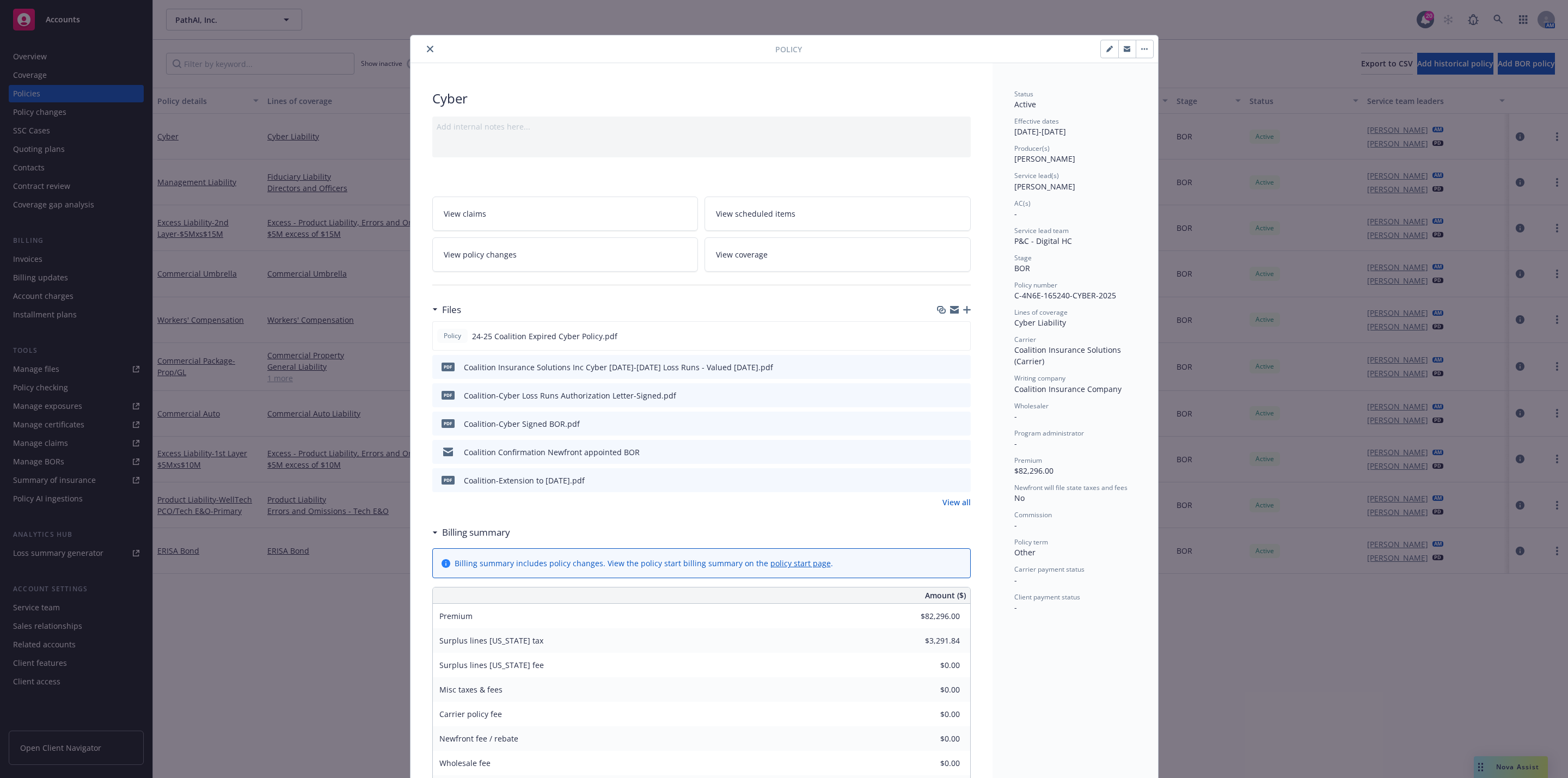
click at [410, 38] on div "Policy" at bounding box center [784, 49] width 747 height 28
click at [426, 54] on button "close" at bounding box center [430, 49] width 13 height 13
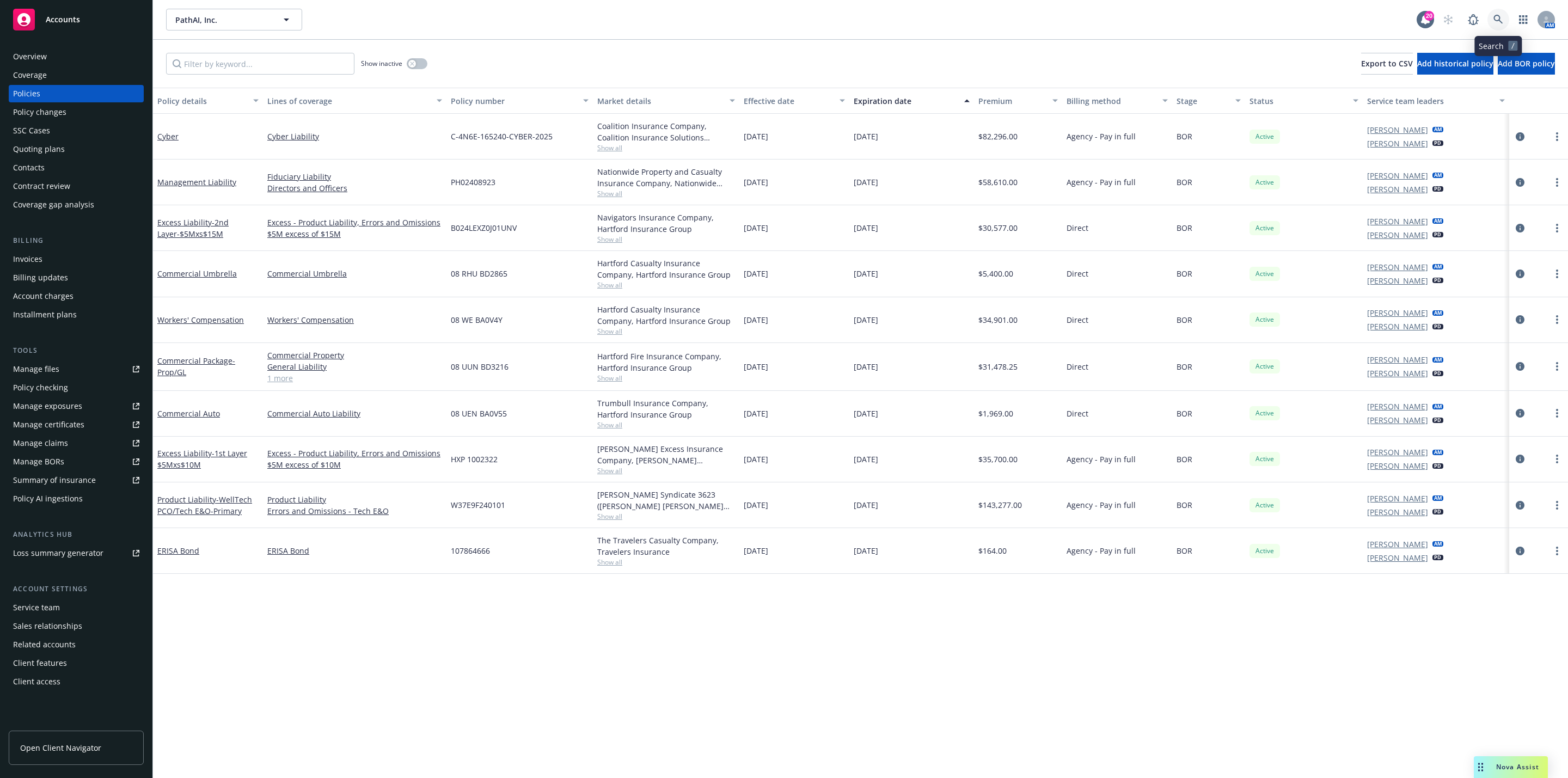
click at [1493, 22] on icon at bounding box center [1498, 19] width 10 height 10
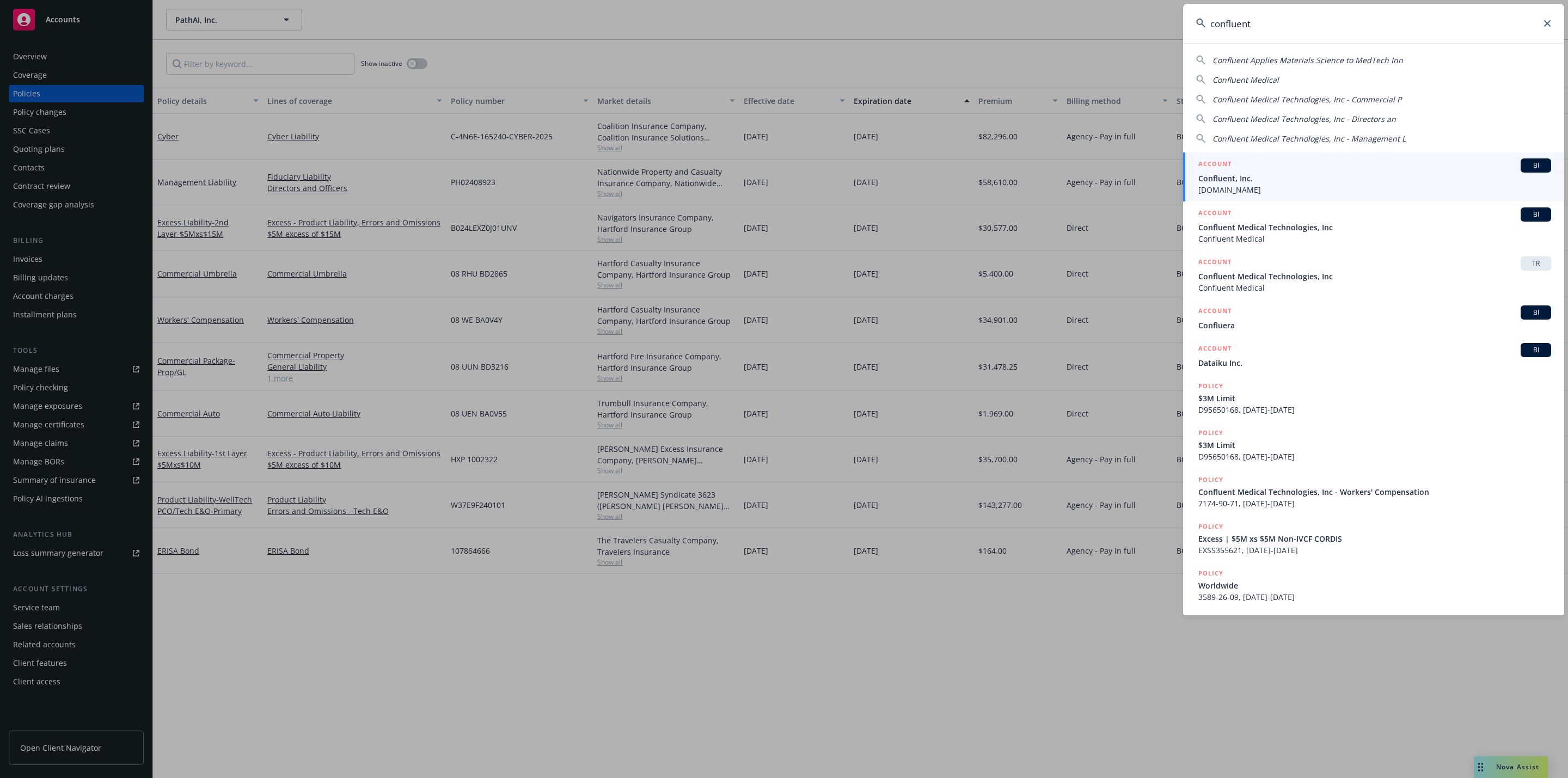
type input "confluent"
click at [1330, 175] on span "Confluent, Inc." at bounding box center [1375, 178] width 353 height 12
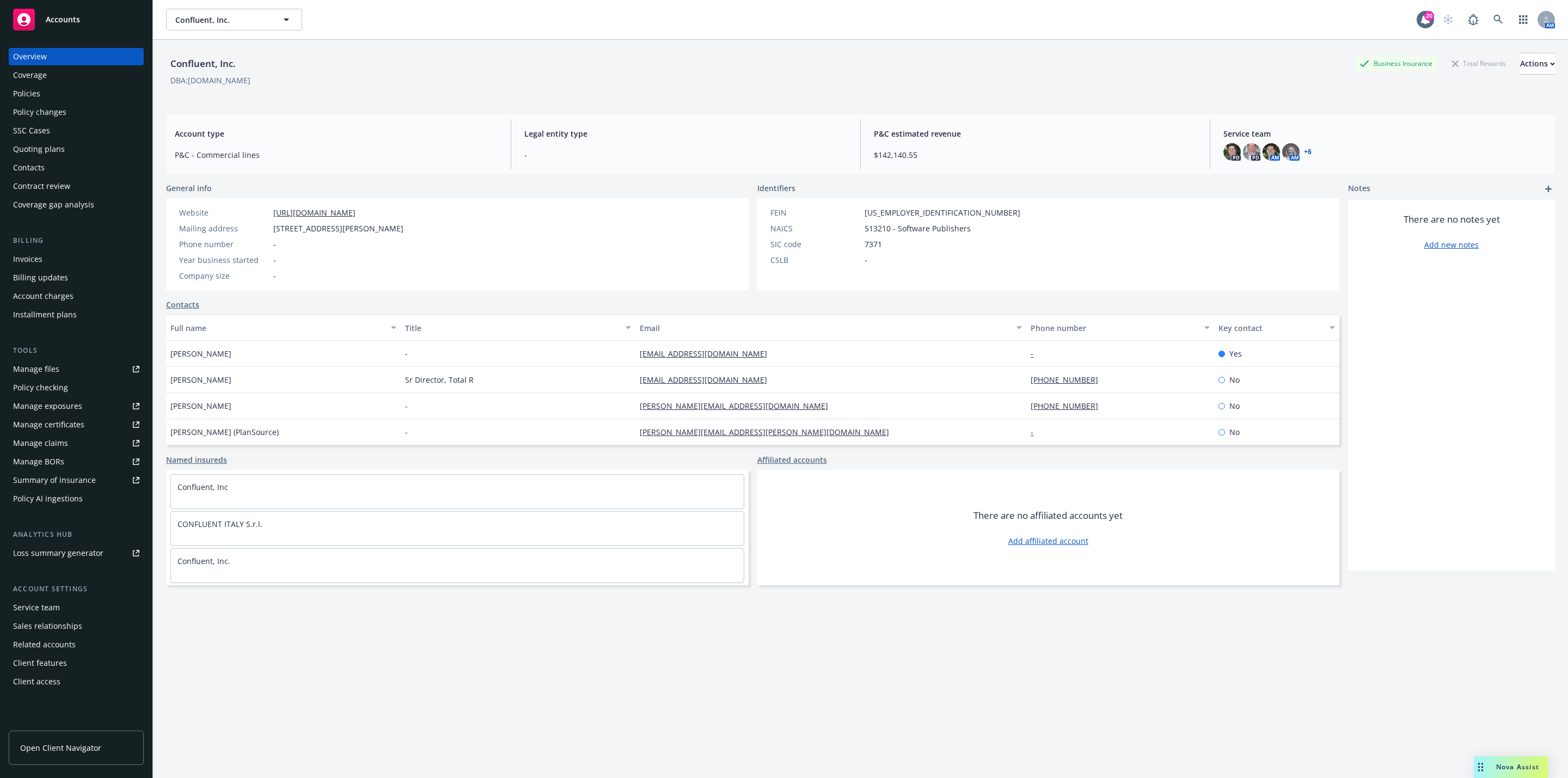
click at [79, 92] on div "Policies" at bounding box center [76, 94] width 127 height 18
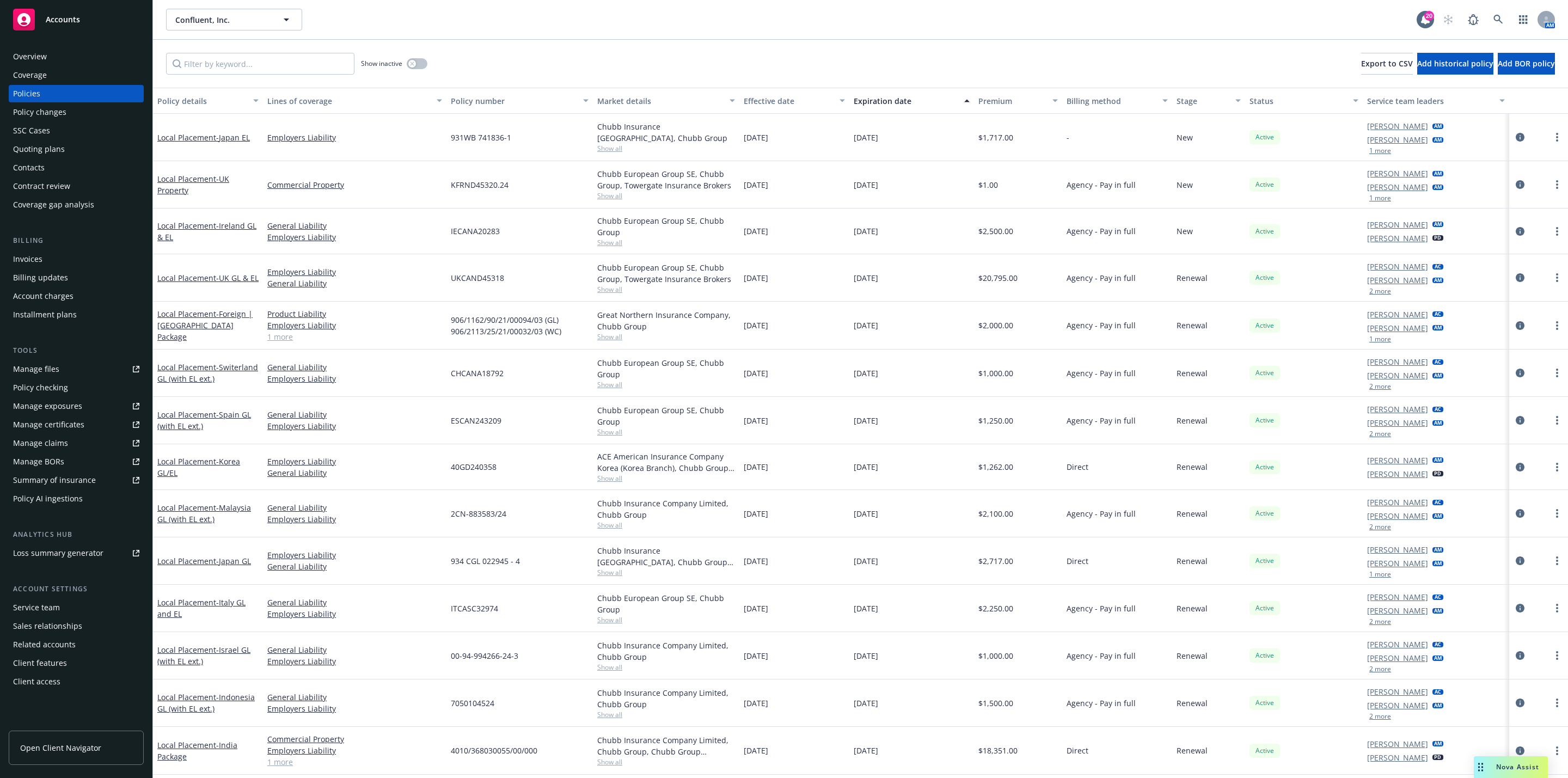
click at [103, 146] on div "Quoting plans" at bounding box center [76, 149] width 127 height 18
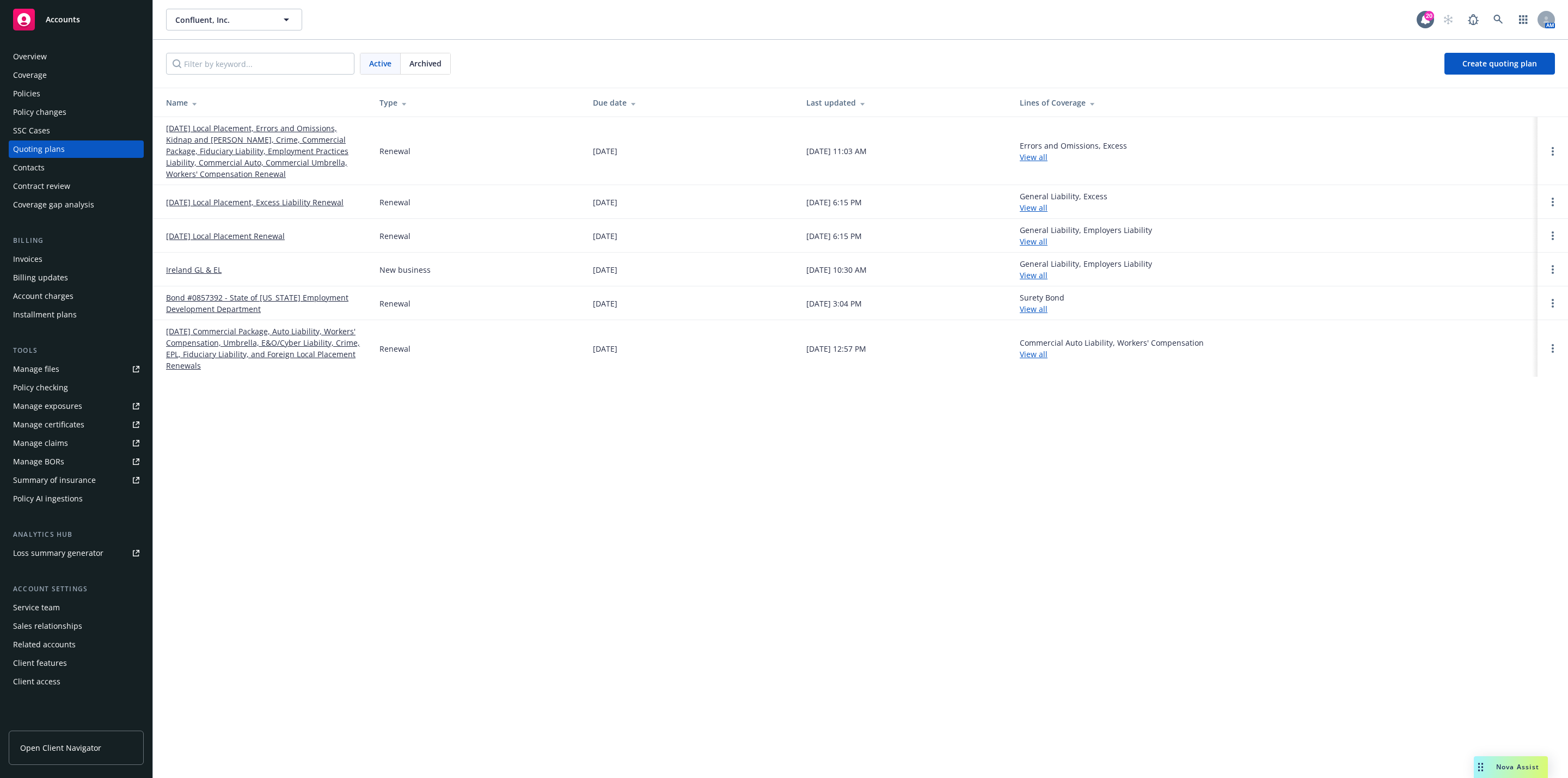
click at [263, 125] on link "[DATE] Local Placement, Errors and Omissions, Kidnap and [PERSON_NAME], Crime, …" at bounding box center [264, 151] width 196 height 57
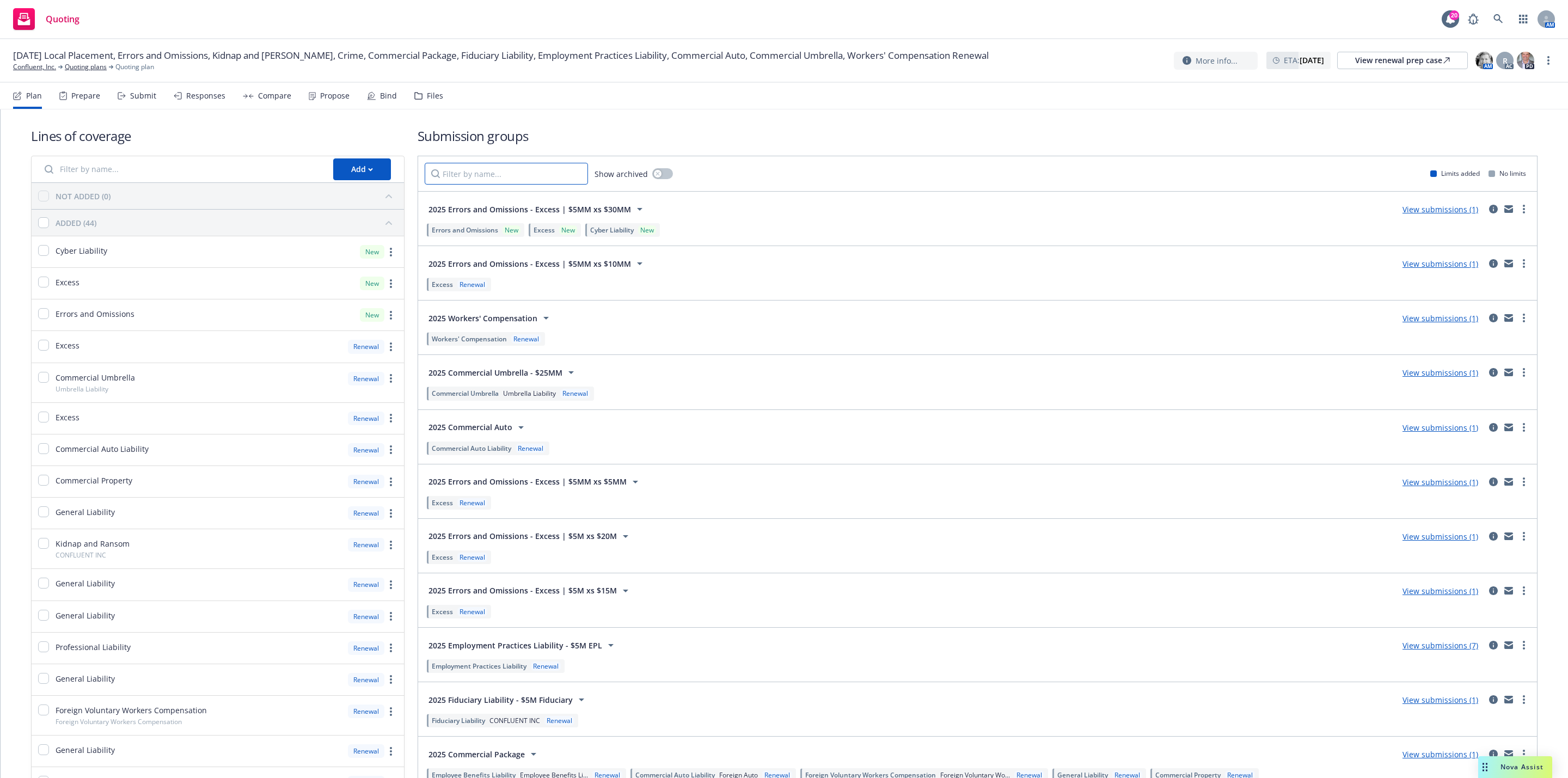
click at [541, 173] on input "Filter by name..." at bounding box center [506, 173] width 163 height 22
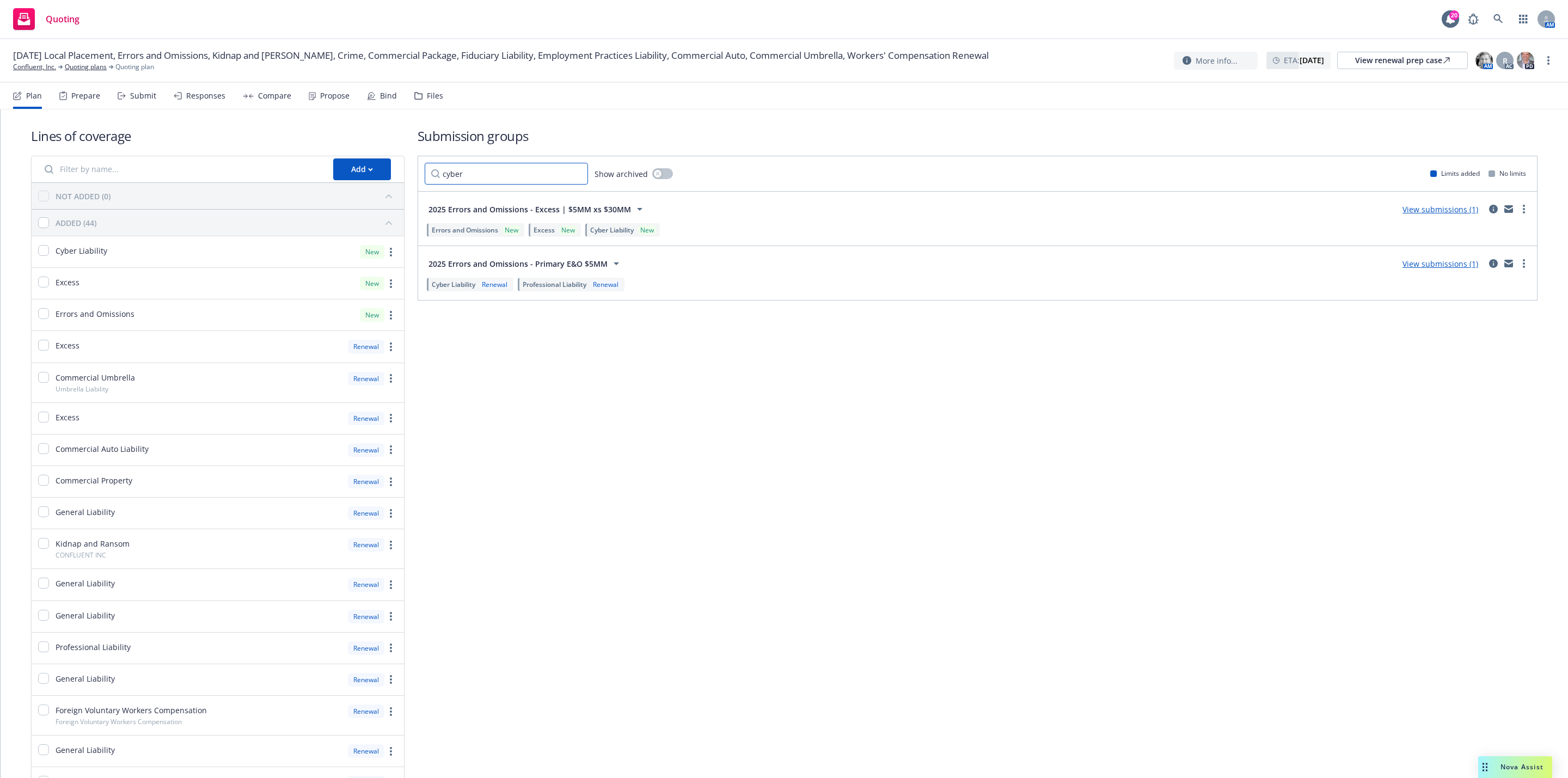
type input "cyber"
click at [1416, 261] on link "View submissions (1)" at bounding box center [1440, 264] width 75 height 10
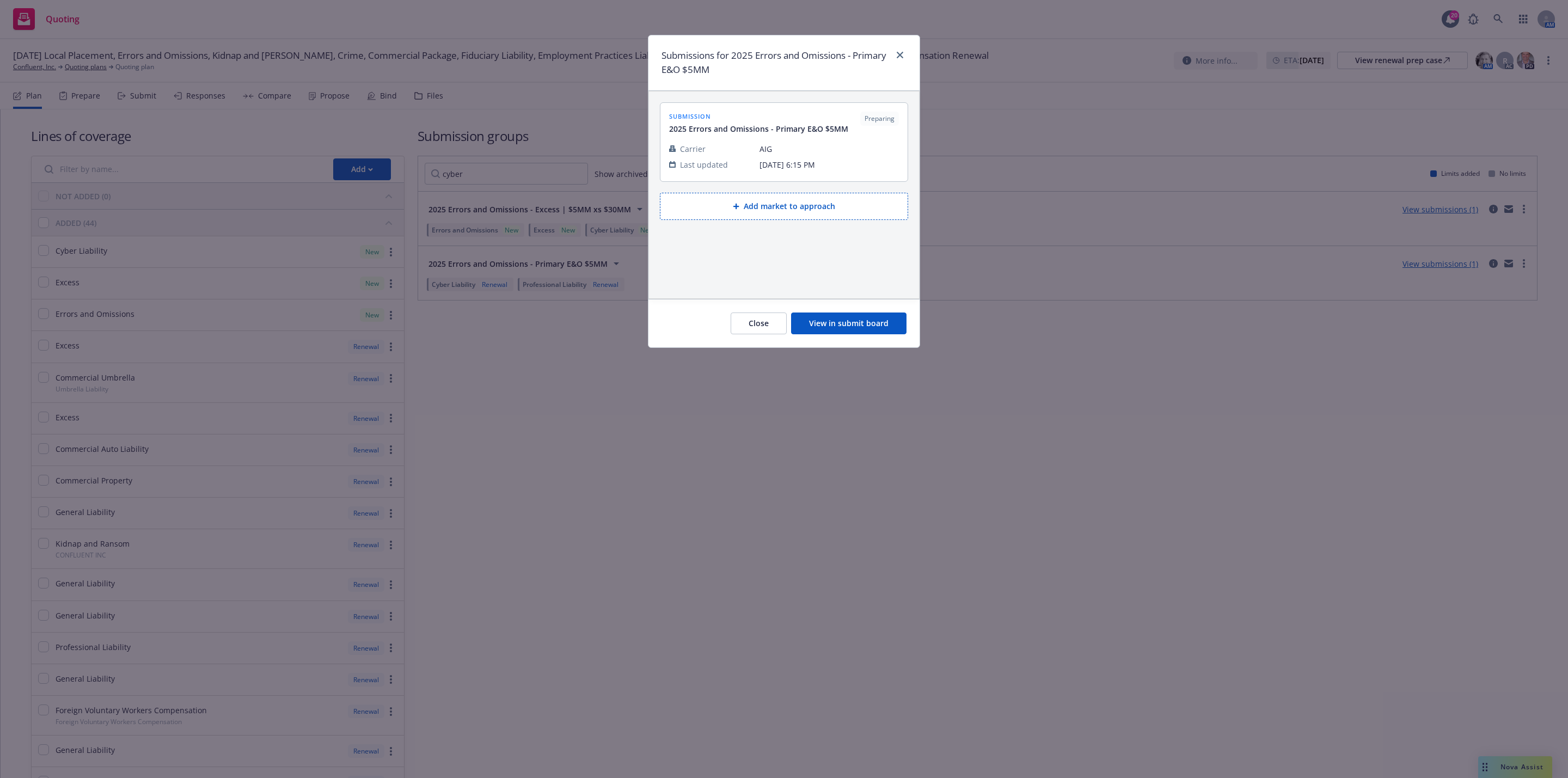
click at [869, 324] on button "View in submit board" at bounding box center [849, 323] width 116 height 22
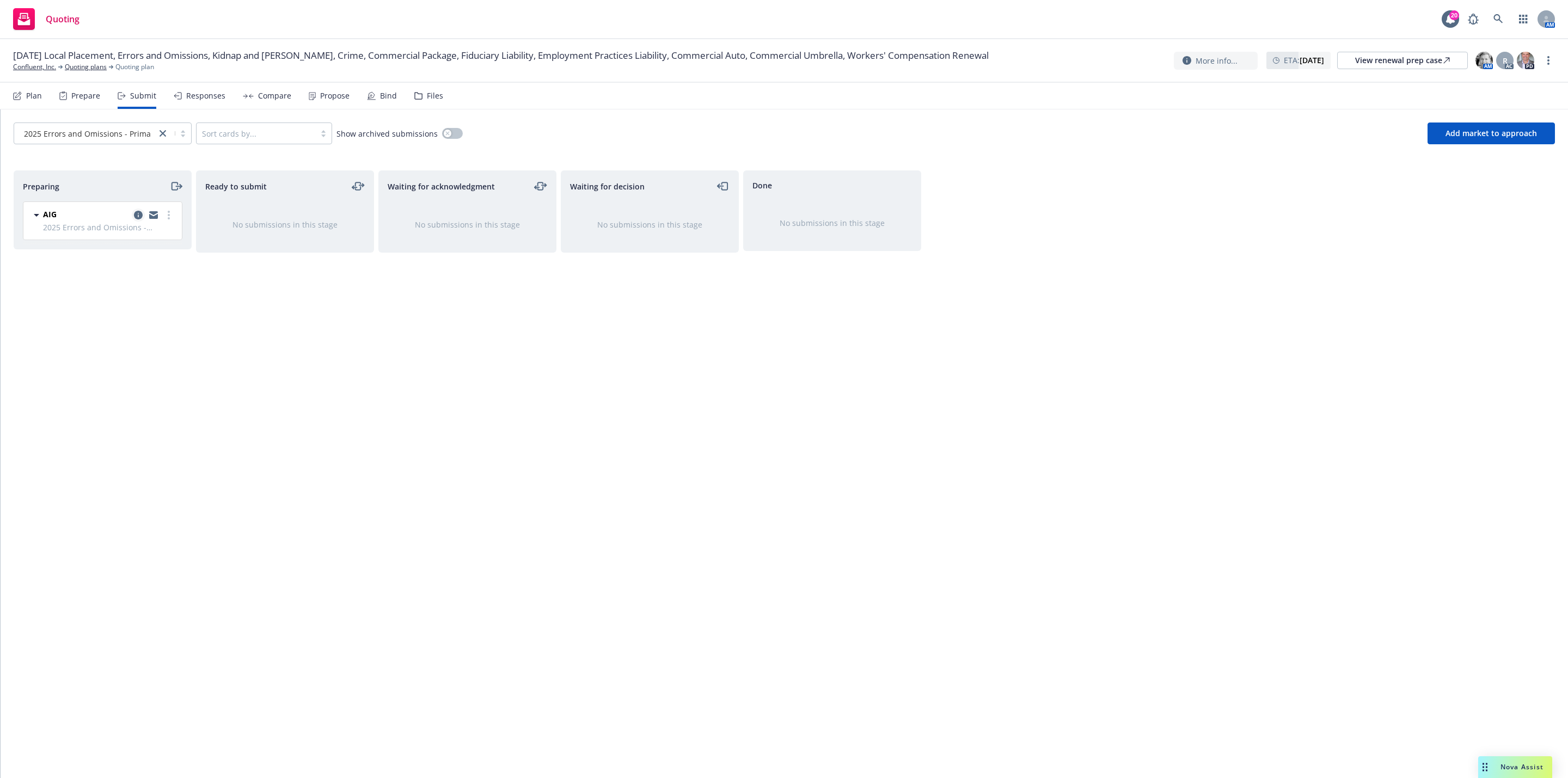
click at [139, 216] on icon "copy logging email" at bounding box center [138, 215] width 9 height 9
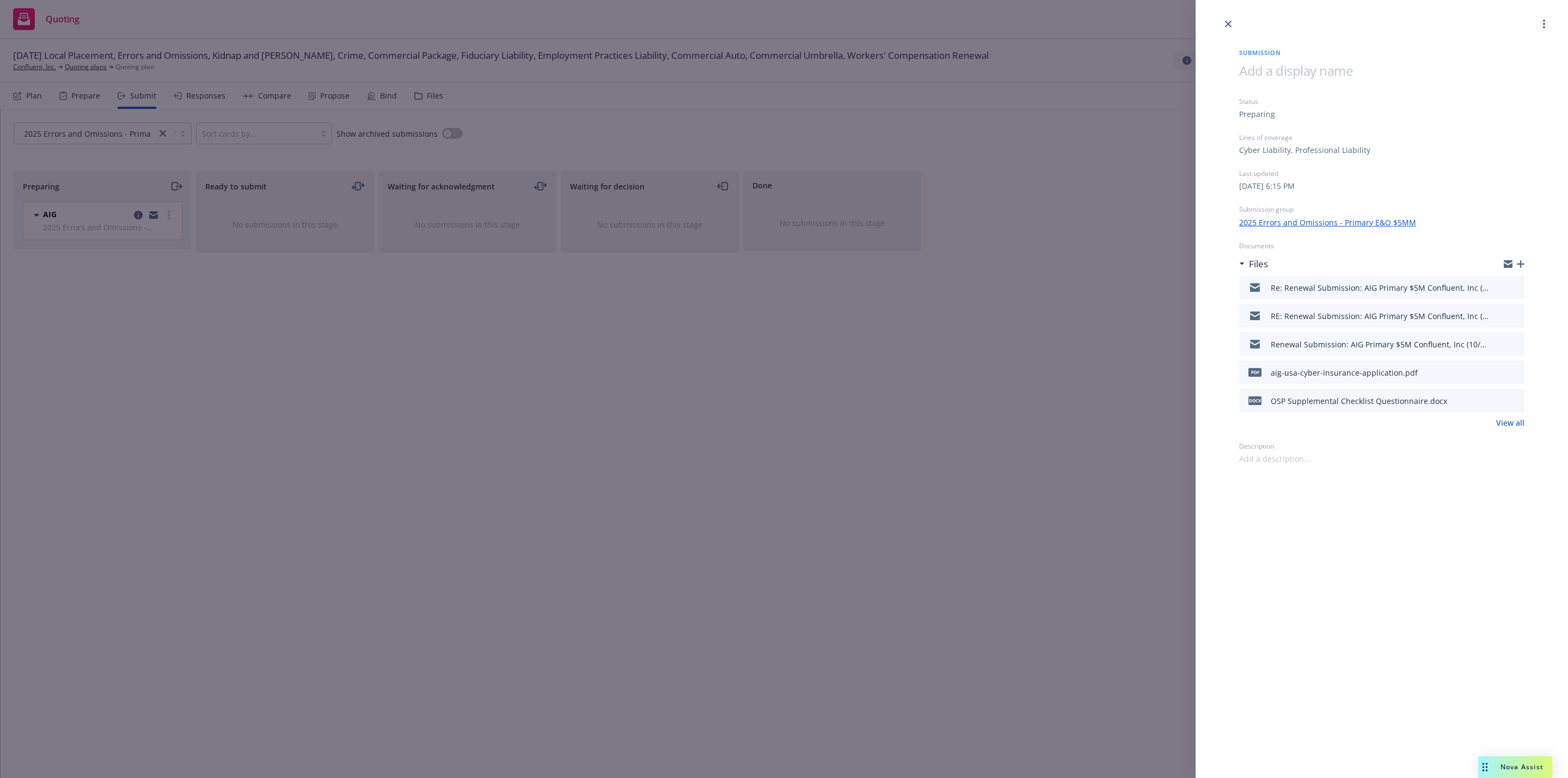
click at [211, 331] on div "Submission Status Preparing Lines of coverage Cyber Liability, Professional Lia…" at bounding box center [784, 389] width 1568 height 778
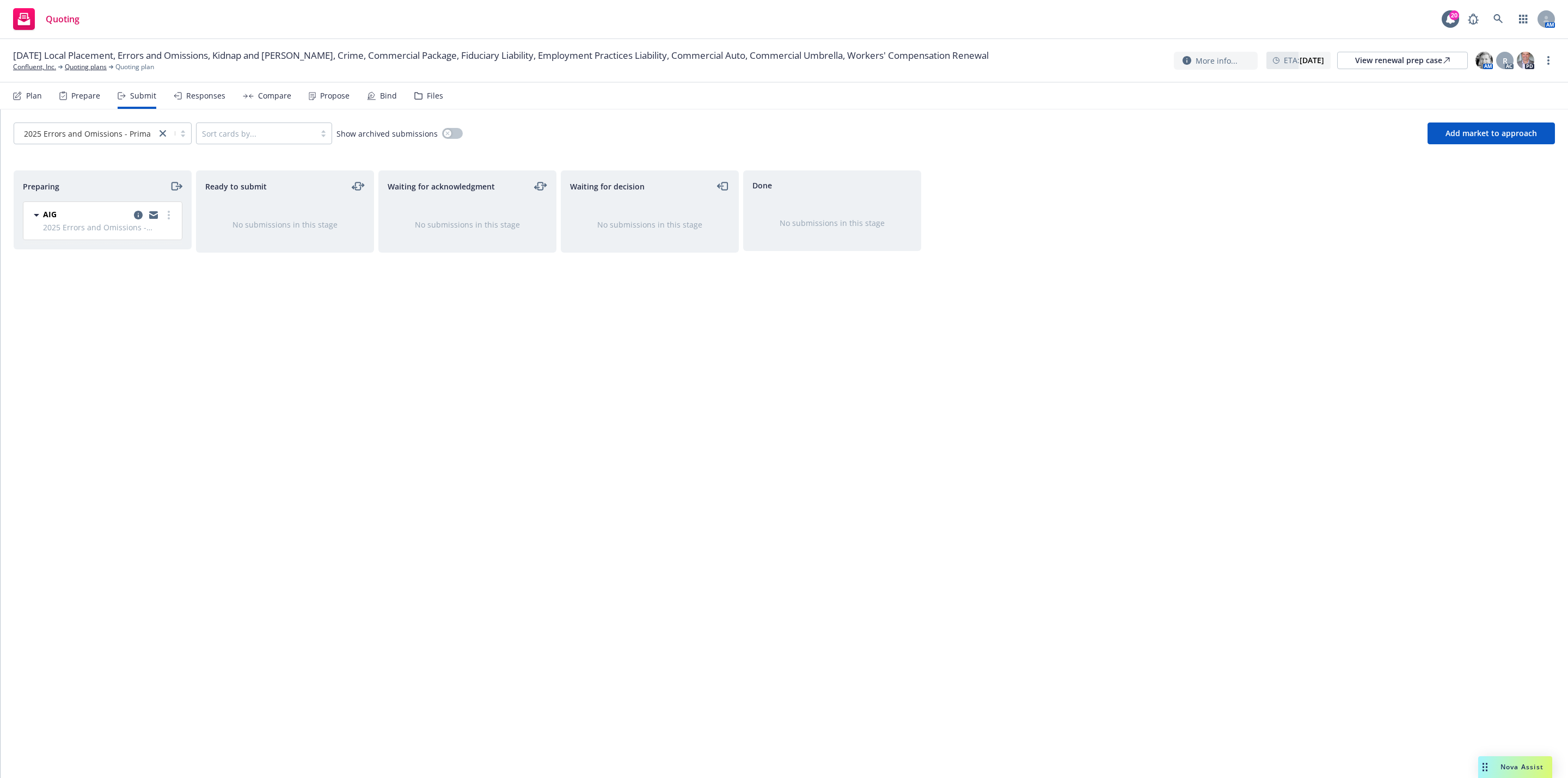
click at [828, 416] on div "Done No submissions in this stage" at bounding box center [832, 463] width 178 height 585
click at [1469, 138] on span "Add market to approach" at bounding box center [1491, 133] width 91 height 10
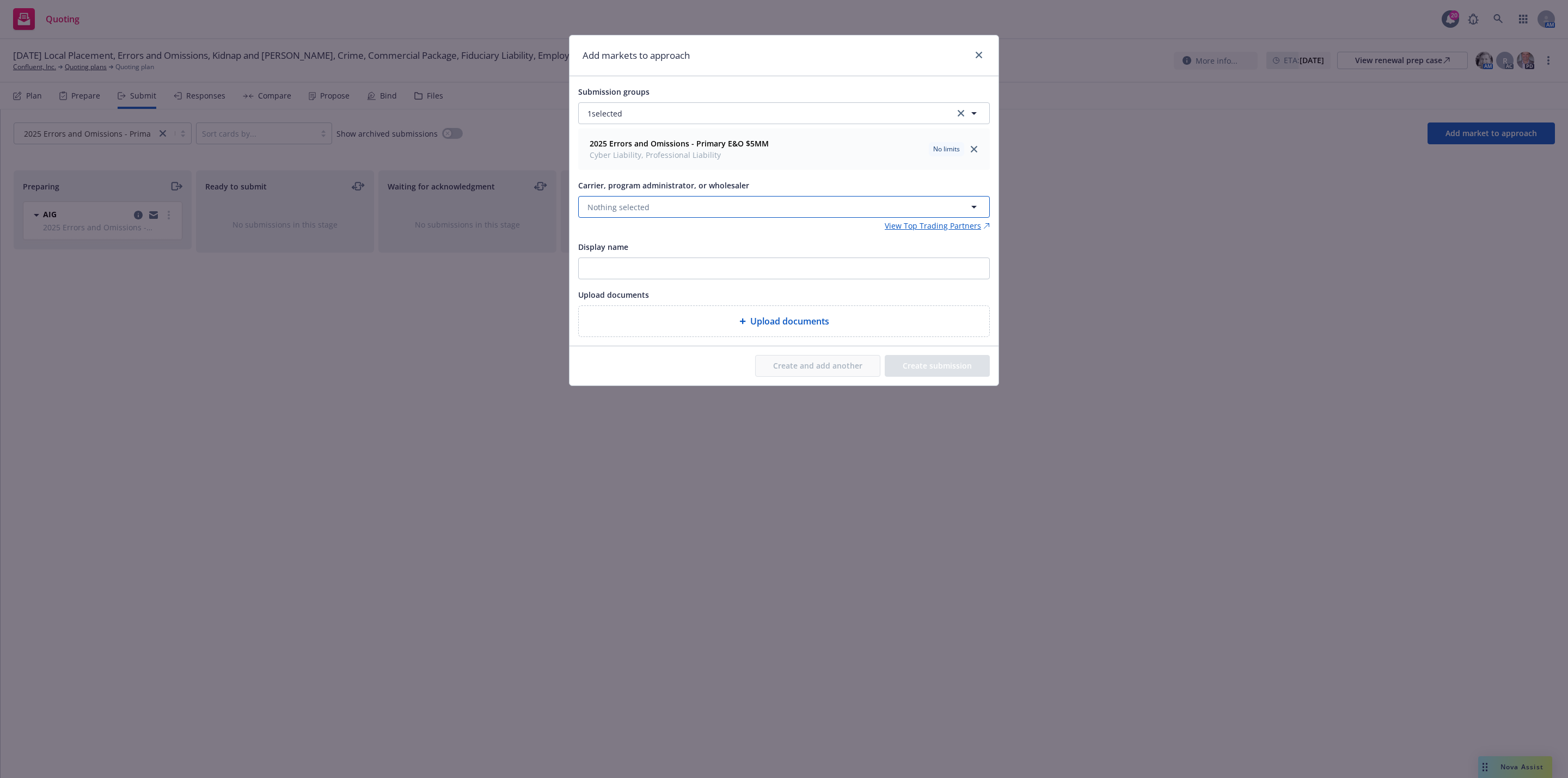
drag, startPoint x: 660, startPoint y: 204, endPoint x: 655, endPoint y: 205, distance: 5.1
click at [657, 205] on button "Nothing selected" at bounding box center [784, 207] width 411 height 22
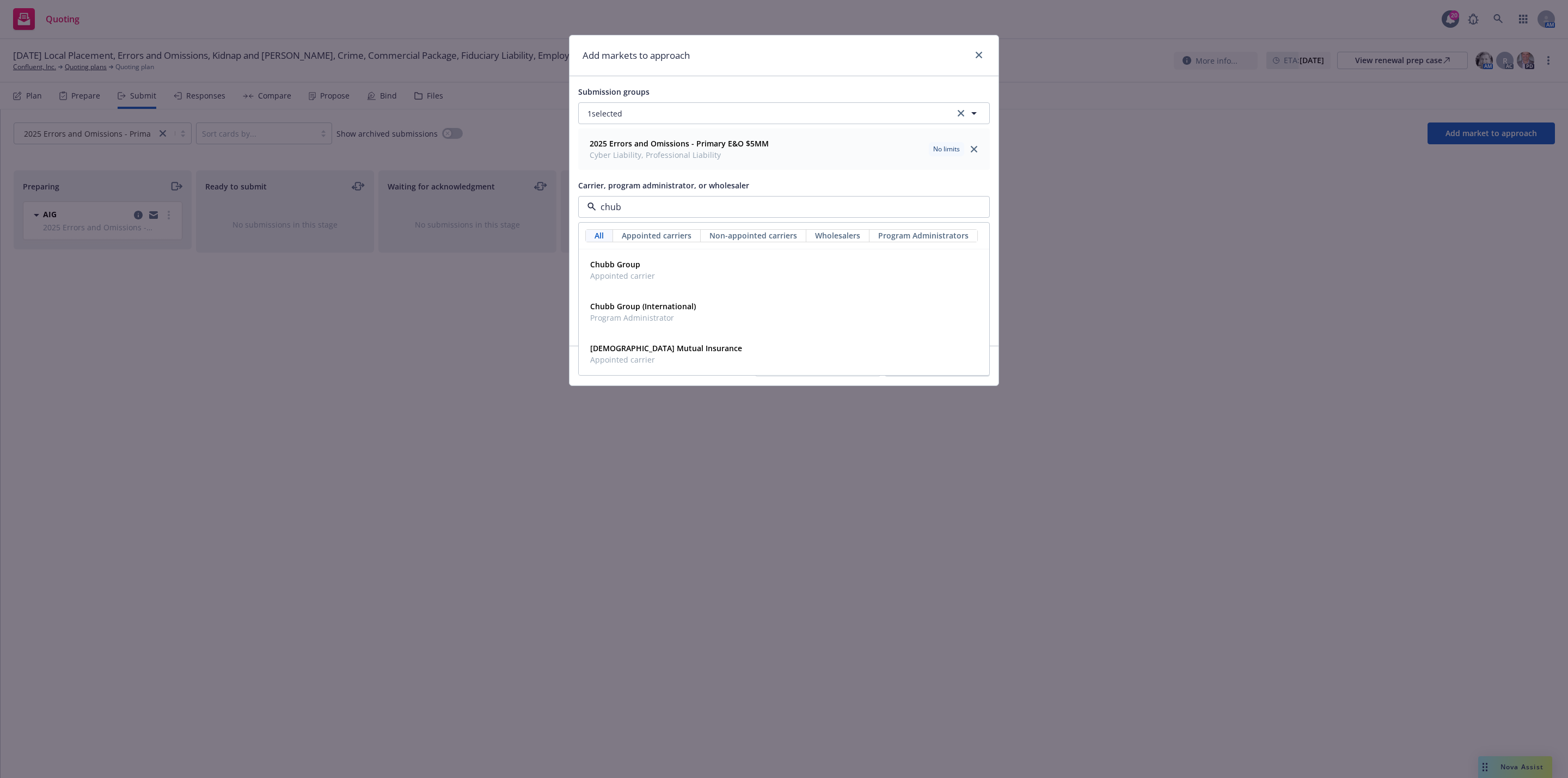
type input "chubb"
click at [657, 280] on div "Chubb Group Appointed carrier" at bounding box center [783, 270] width 396 height 27
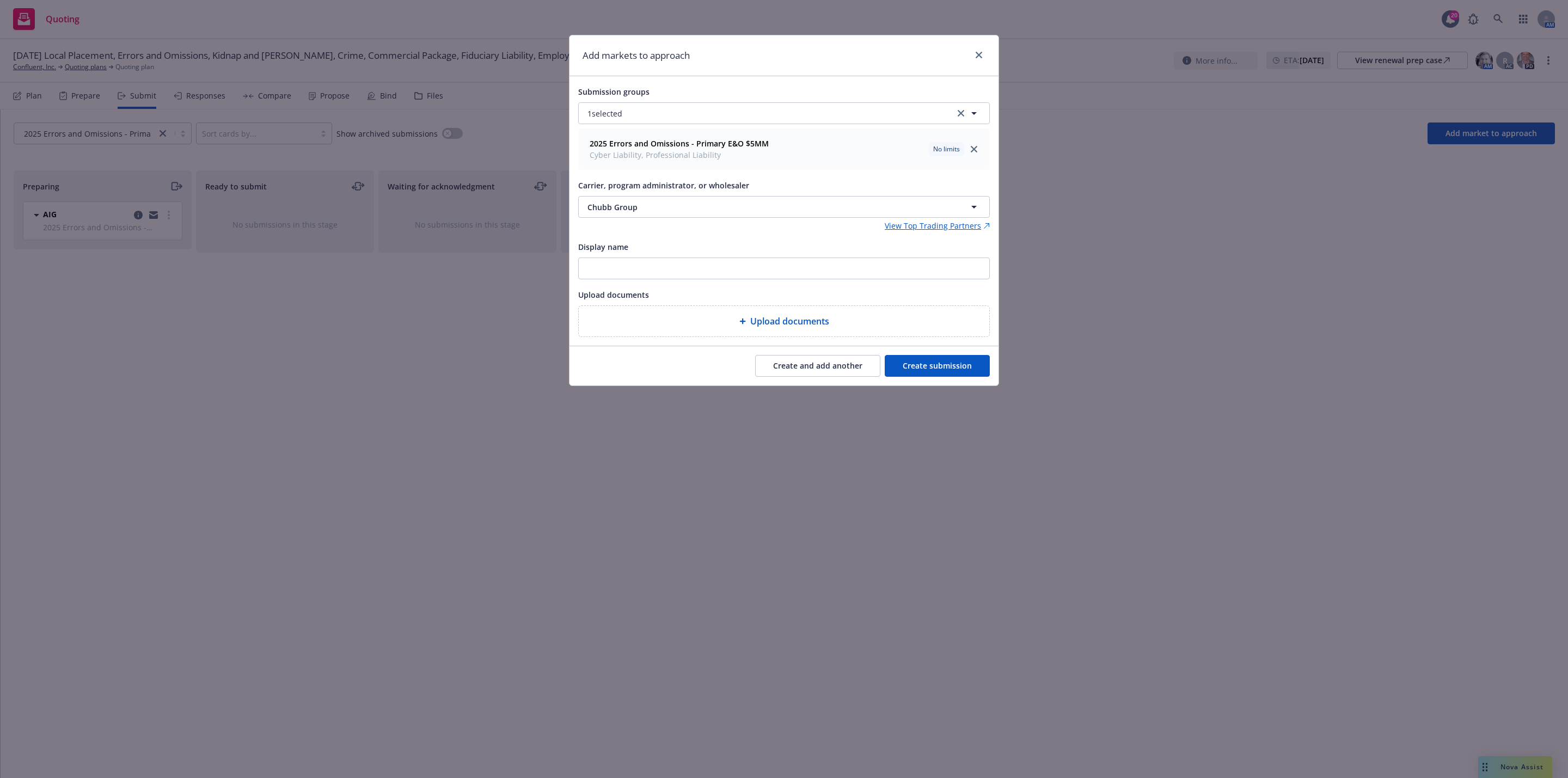
click at [840, 371] on button "Create and add another" at bounding box center [818, 366] width 125 height 22
click at [699, 209] on button "Nothing selected" at bounding box center [784, 207] width 411 height 22
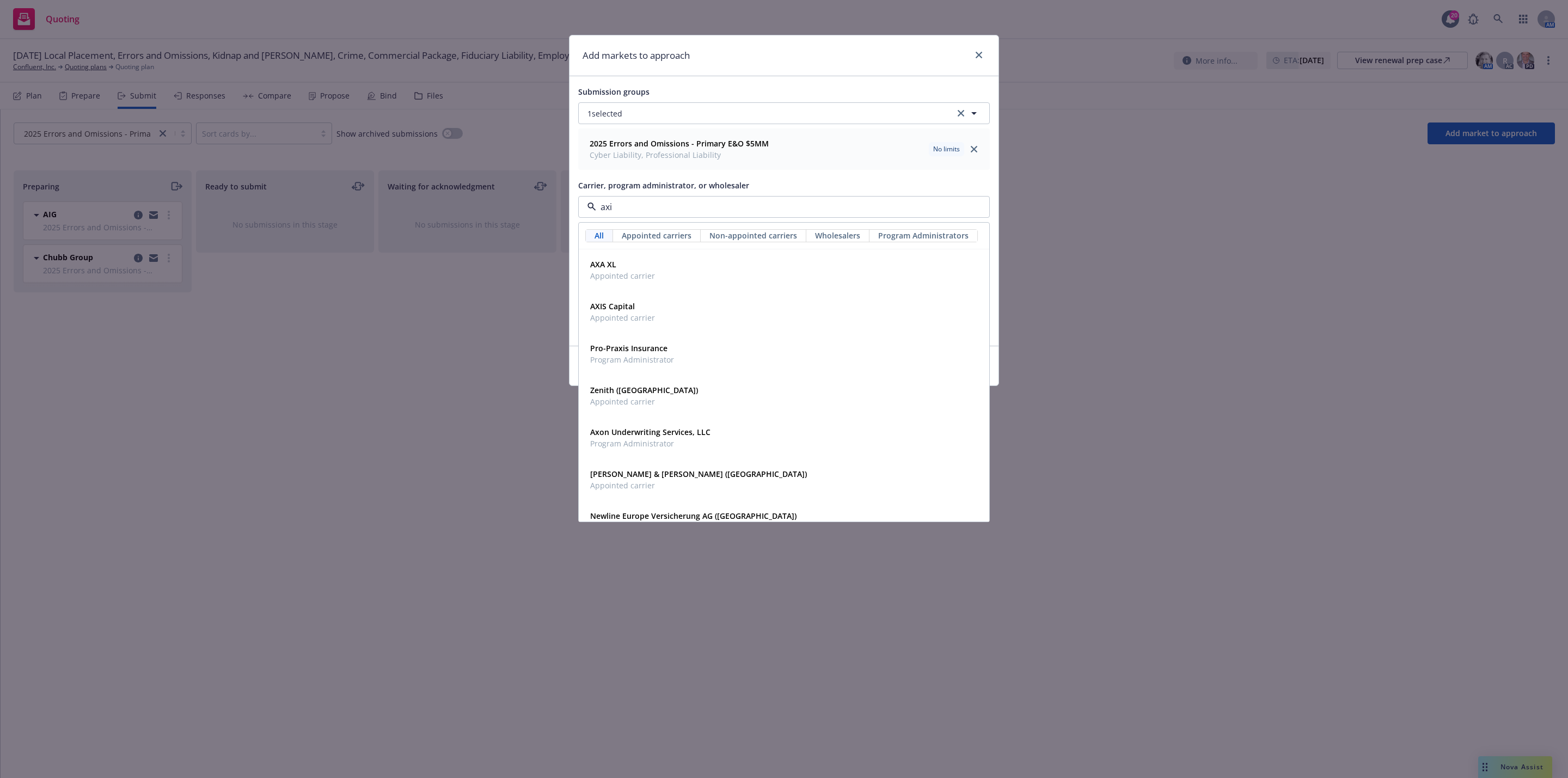
type input "axis"
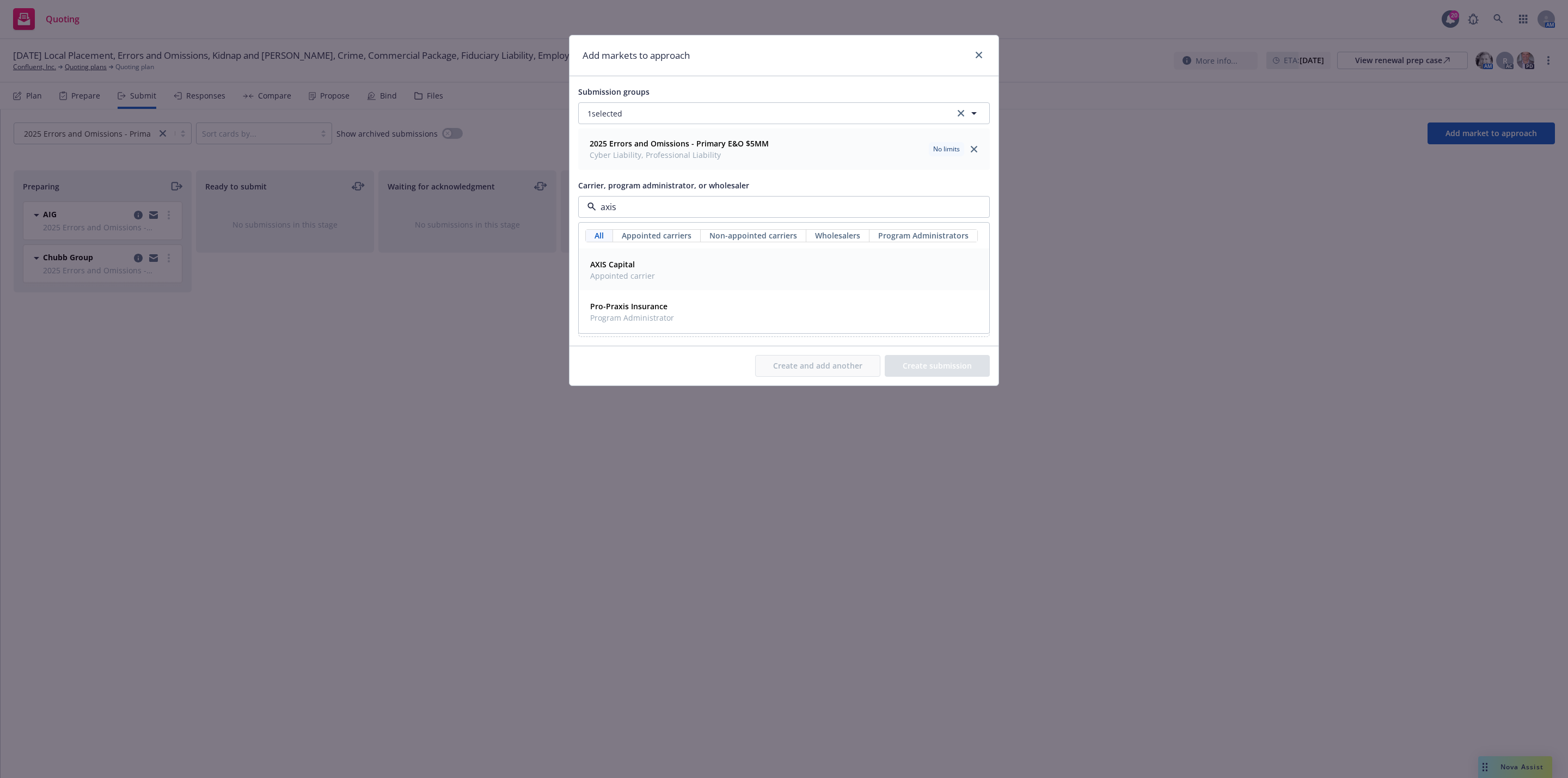
click at [722, 258] on div "AXIS Capital Appointed carrier" at bounding box center [784, 270] width 410 height 40
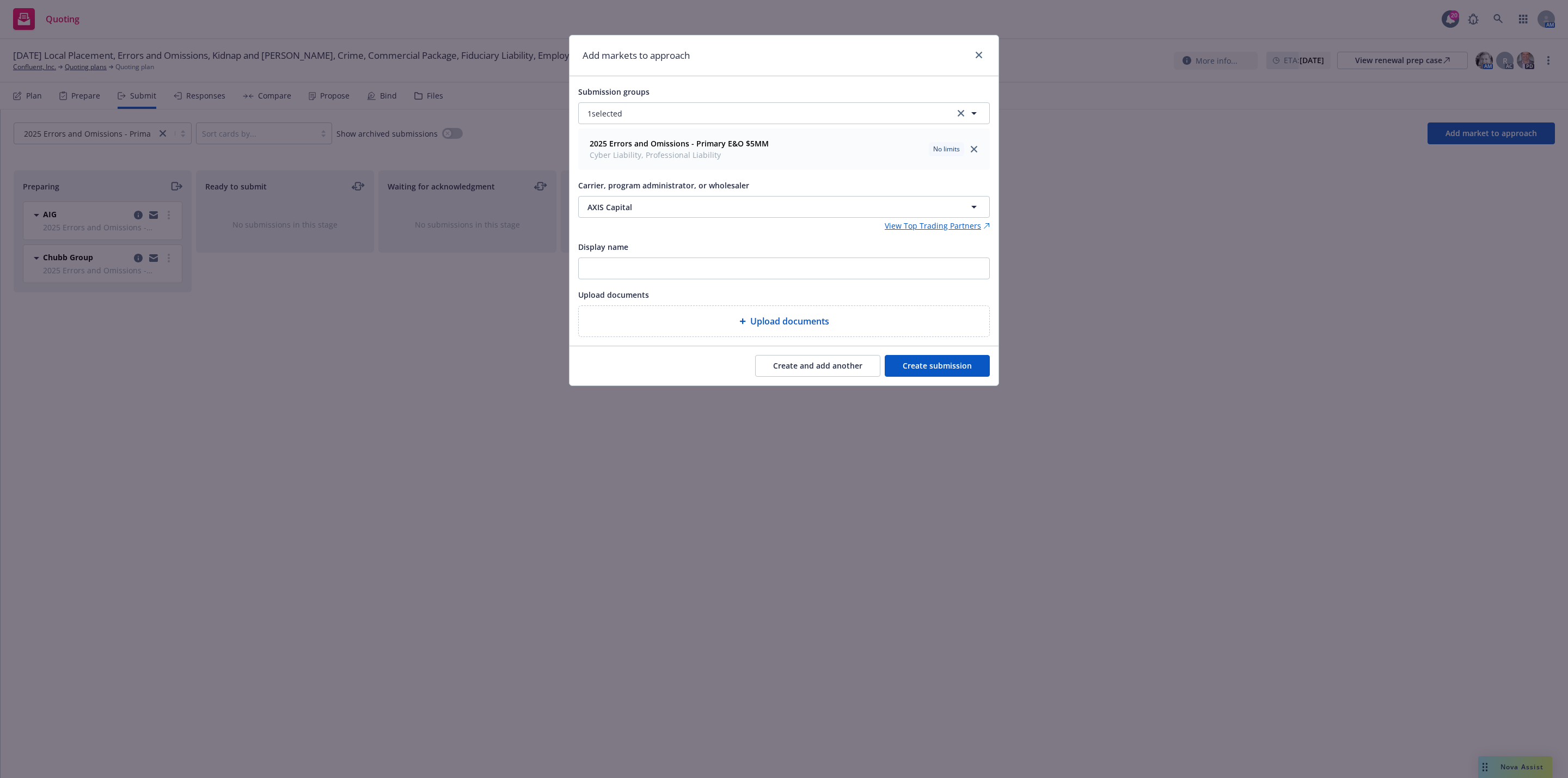
click at [802, 368] on button "Create and add another" at bounding box center [818, 366] width 125 height 22
click at [727, 214] on button "Nothing selected" at bounding box center [784, 207] width 411 height 22
type input "axa x"
click at [773, 259] on div "AXA XL Appointed carrier" at bounding box center [783, 270] width 396 height 27
click at [803, 377] on button "Create and add another" at bounding box center [818, 366] width 125 height 22
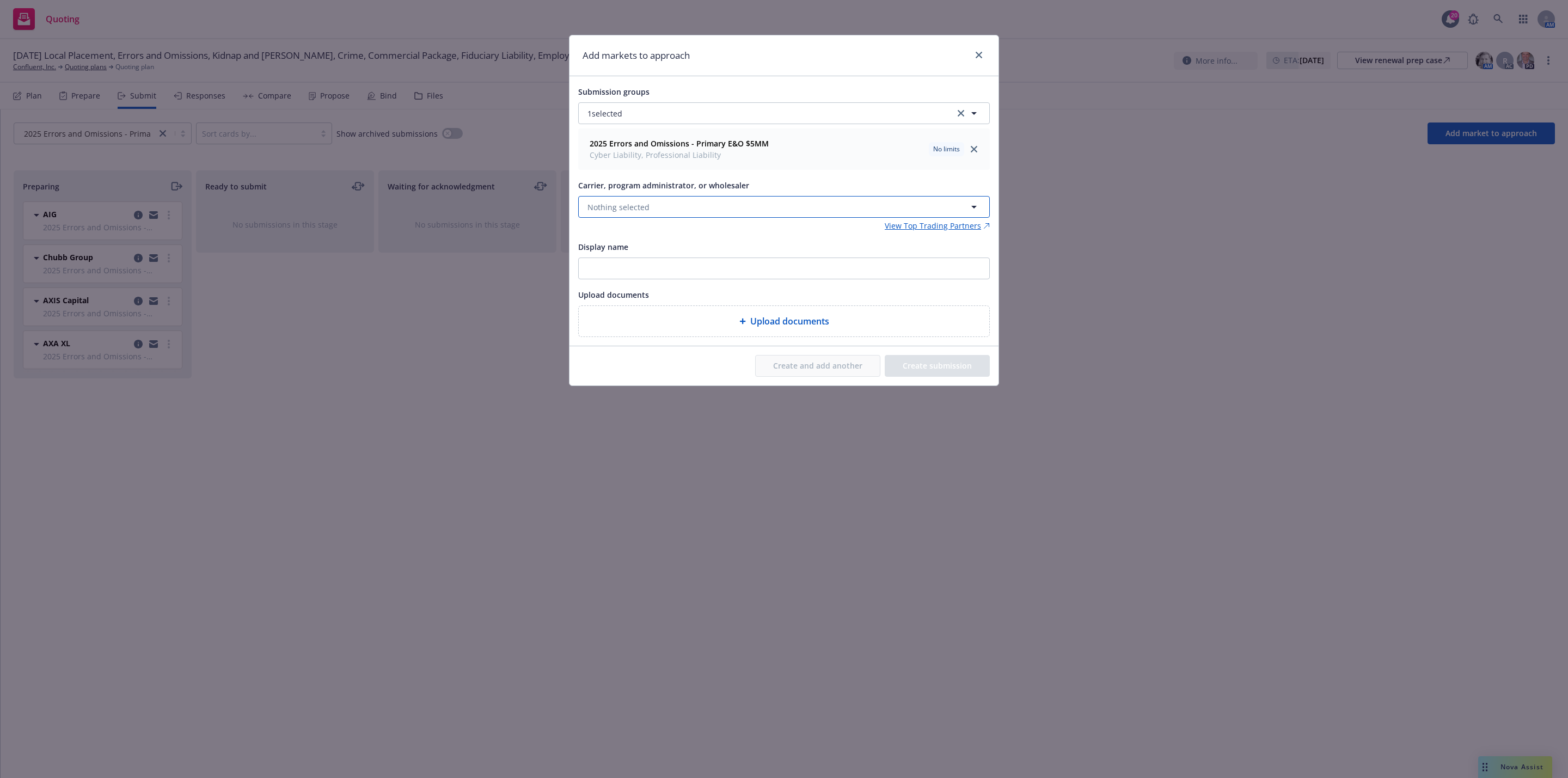
click at [713, 208] on button "Nothing selected" at bounding box center [784, 207] width 411 height 22
type input "qbe"
click at [668, 276] on span "Appointed carrier" at bounding box center [630, 276] width 80 height 12
click at [793, 371] on button "Create and add another" at bounding box center [818, 366] width 125 height 22
click at [343, 302] on div "Add markets to approach Submission groups 1 selected 2025 Errors and Omissions …" at bounding box center [784, 389] width 1568 height 778
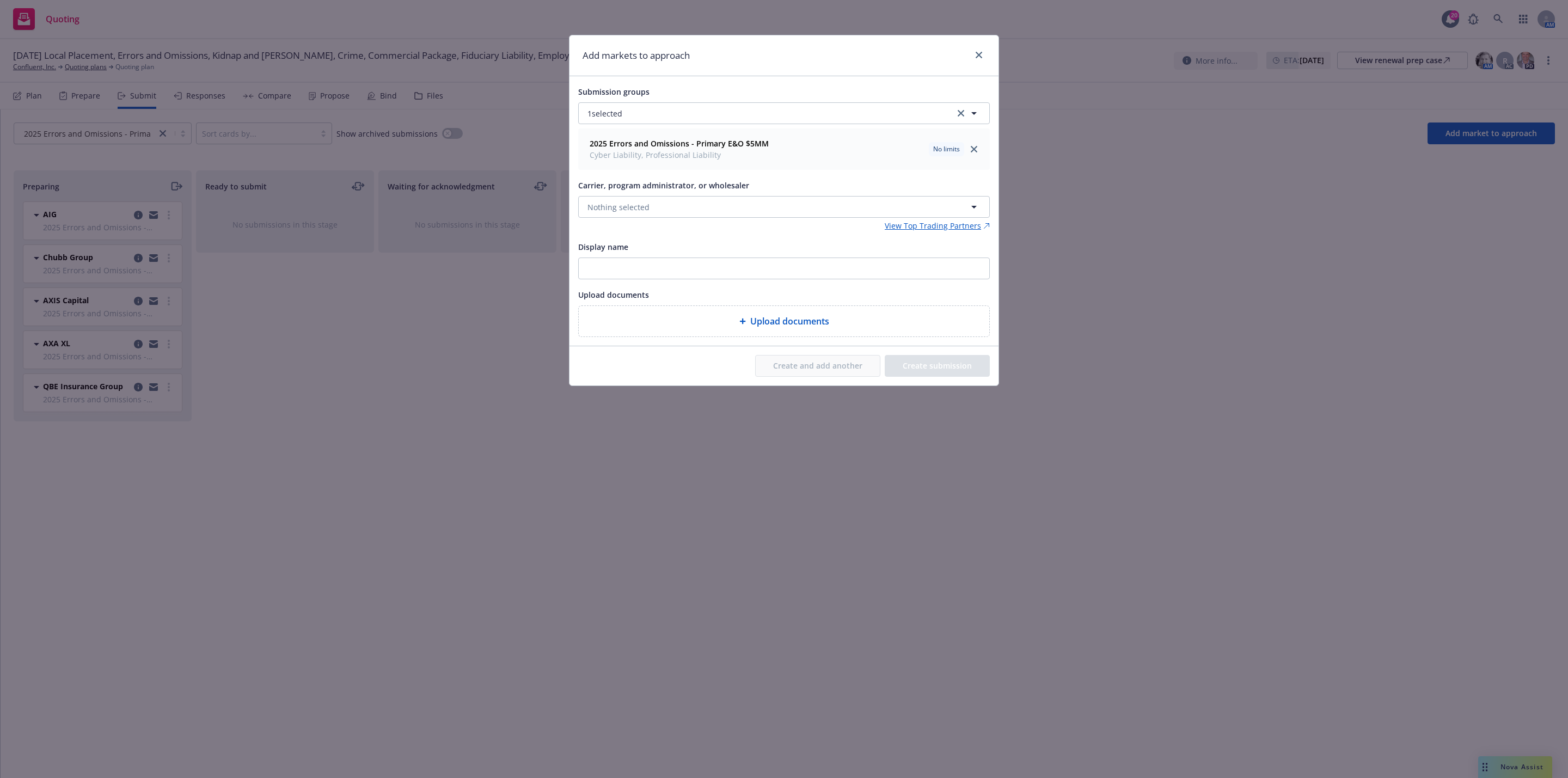
click at [976, 62] on div at bounding box center [976, 55] width 18 height 14
click at [977, 59] on link "close" at bounding box center [978, 55] width 13 height 13
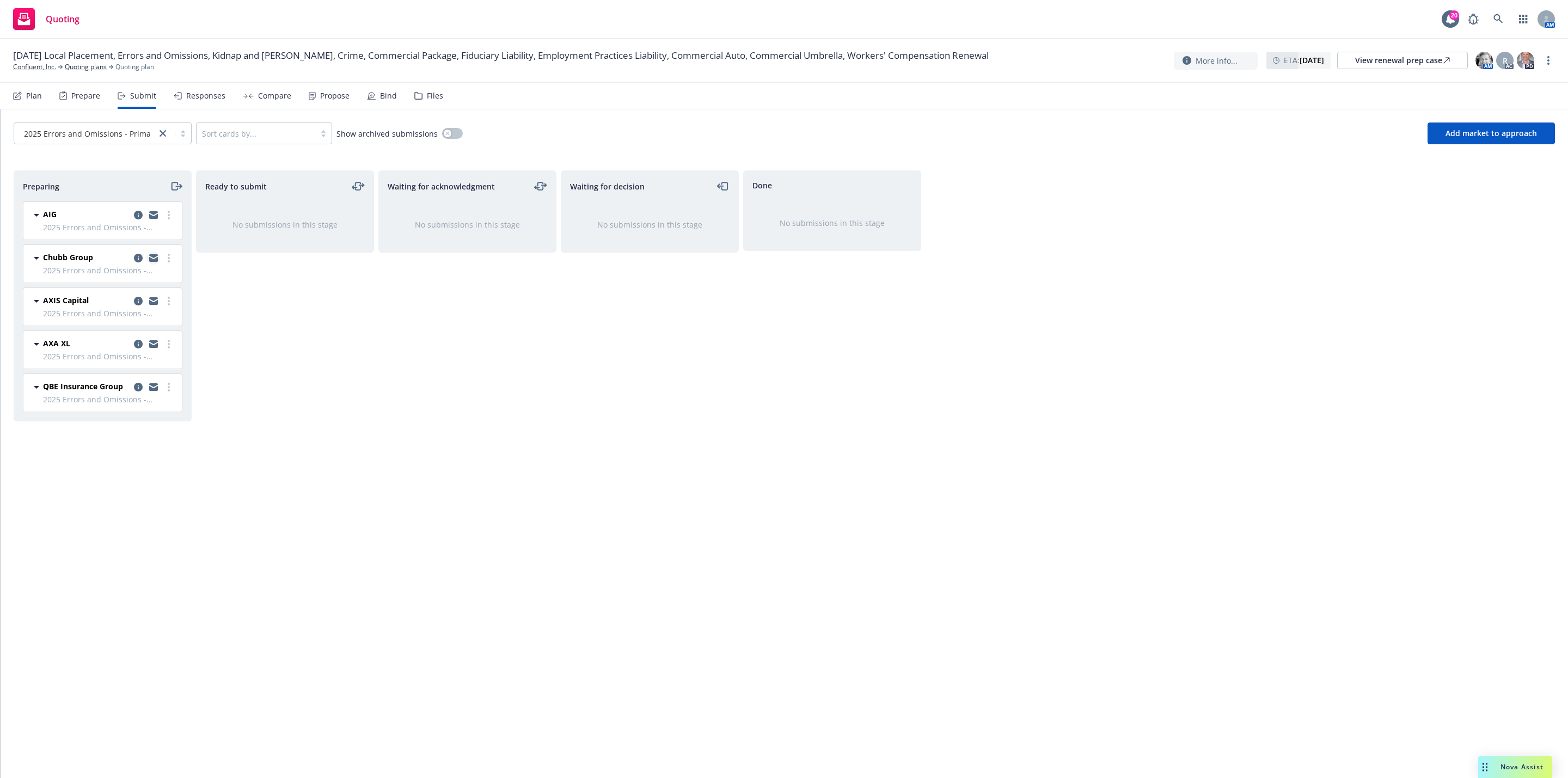
click at [152, 261] on icon "copy logging email" at bounding box center [153, 259] width 9 height 5
click at [46, 68] on link "Confluent, Inc." at bounding box center [34, 67] width 43 height 10
